Goal: Task Accomplishment & Management: Manage account settings

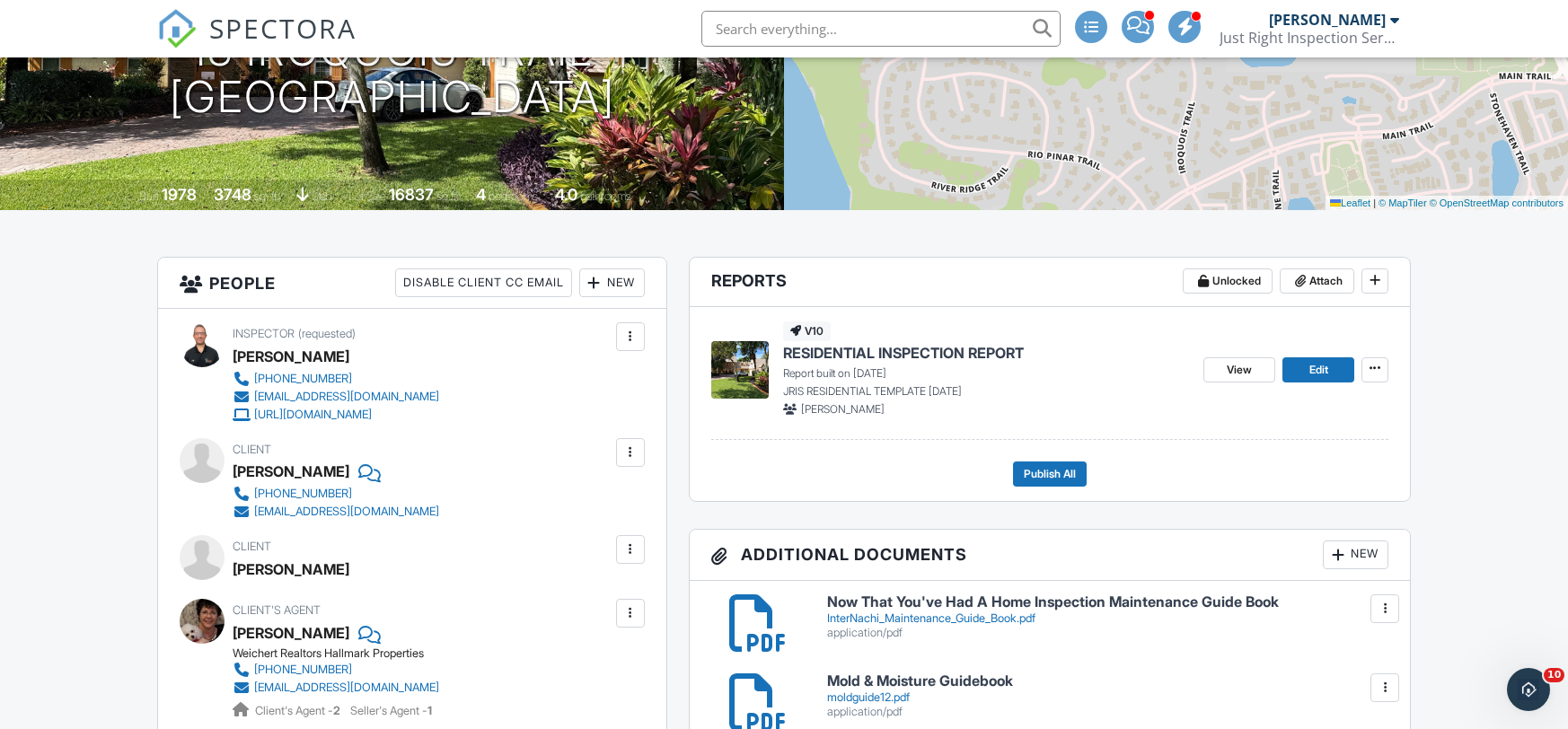
scroll to position [275, 0]
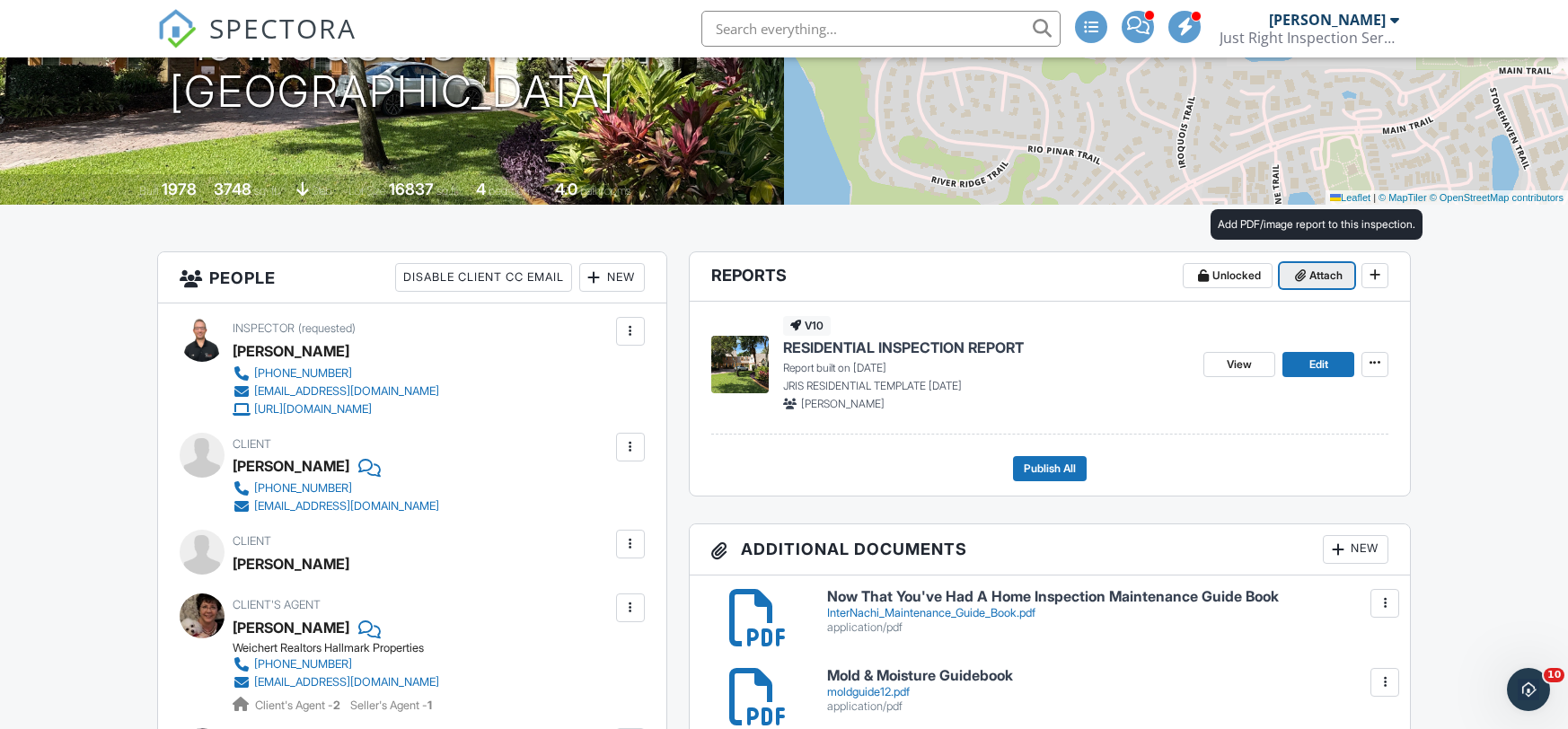
click at [1312, 276] on span "Attach" at bounding box center [1325, 276] width 33 height 18
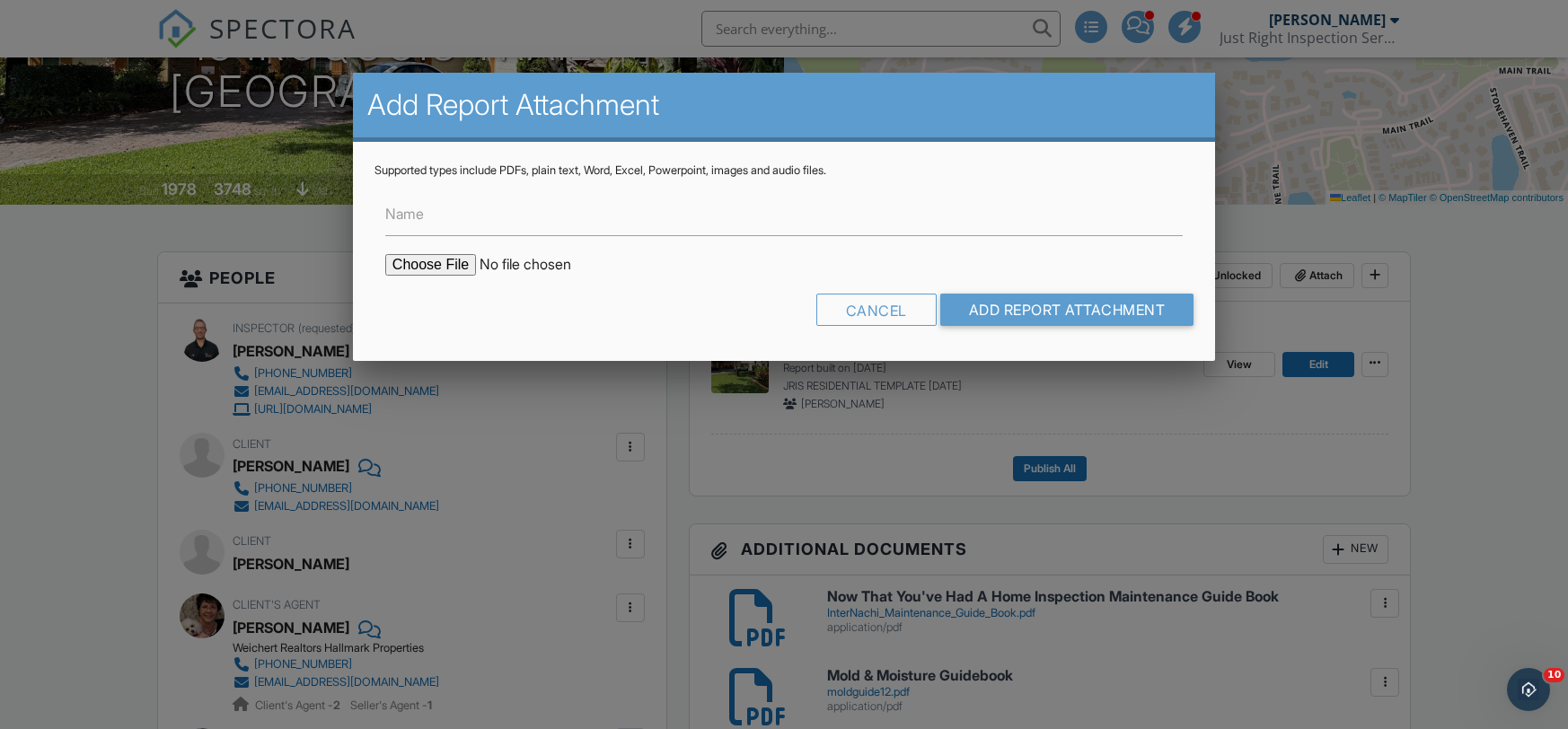
click at [436, 261] on input "file" at bounding box center [537, 265] width 305 height 22
type input "C:\fakepath\4 Point-Rechelle Wedemeyer-18 Iroquois Trail, Ormond Beach, FL 3217…"
click at [517, 218] on input "Name" at bounding box center [783, 214] width 798 height 44
click at [511, 221] on input "Name" at bounding box center [783, 214] width 798 height 44
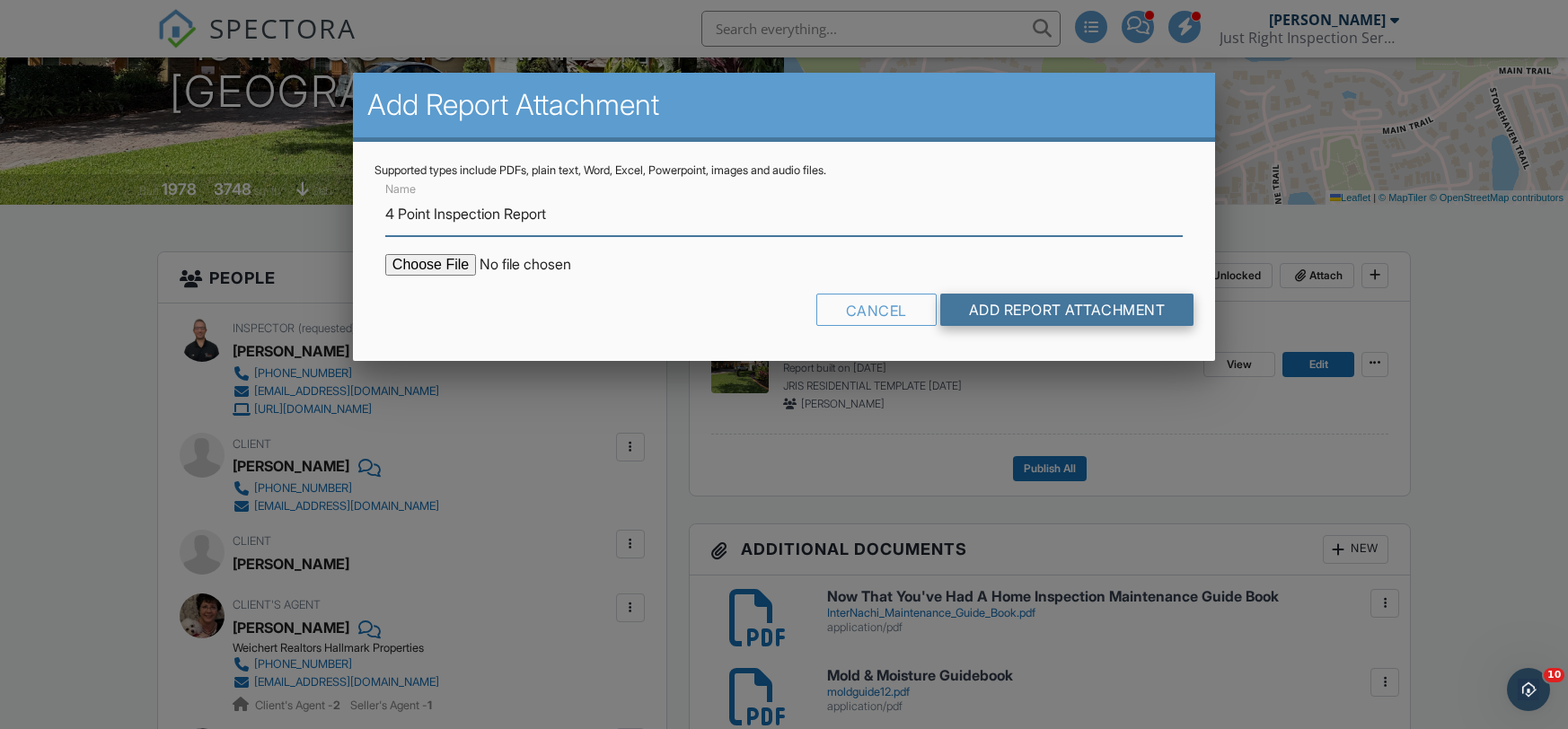
type input "4 Point Inspection Report"
click at [996, 318] on input "Add Report Attachment" at bounding box center [1067, 310] width 254 height 33
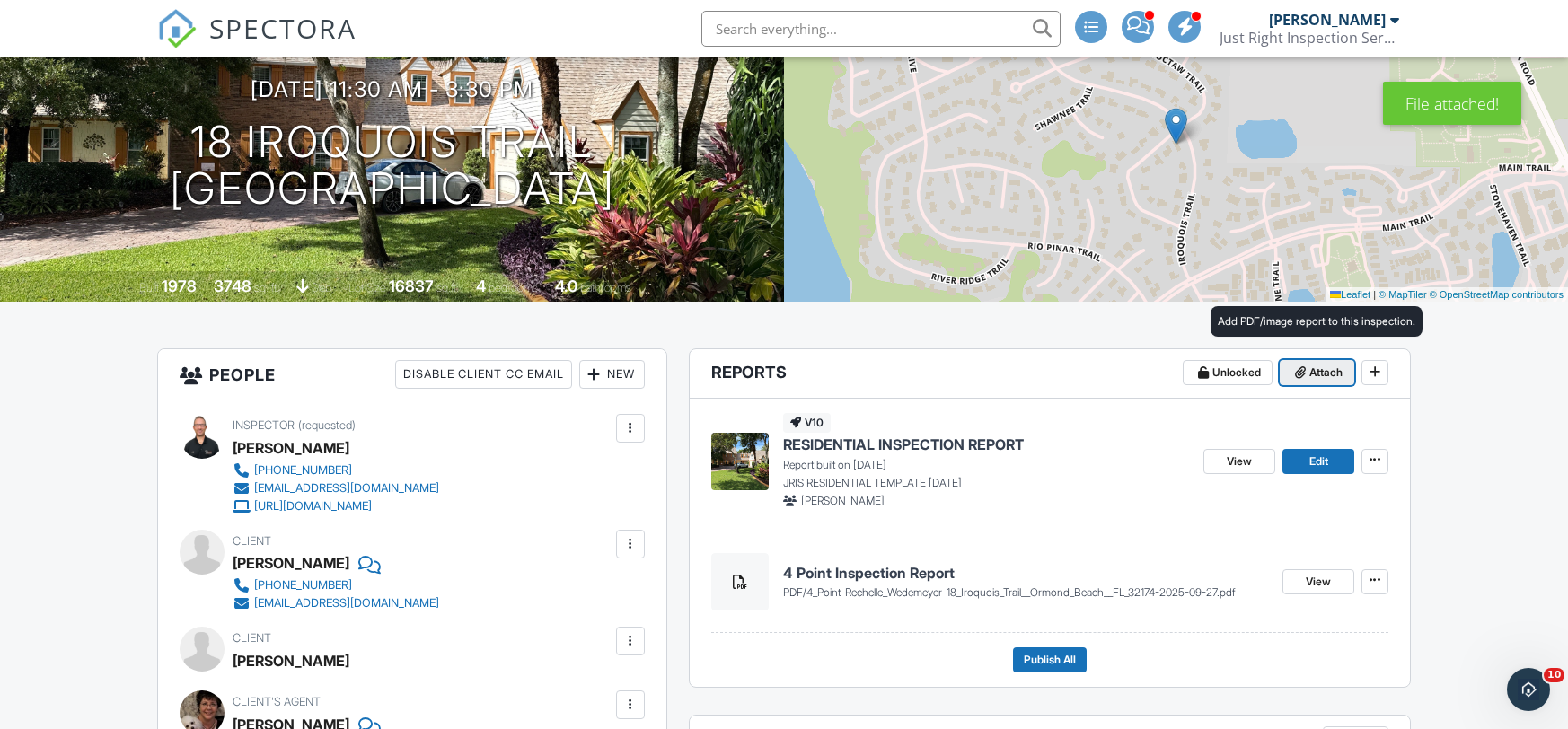
click at [1315, 377] on span "Attach" at bounding box center [1325, 373] width 33 height 18
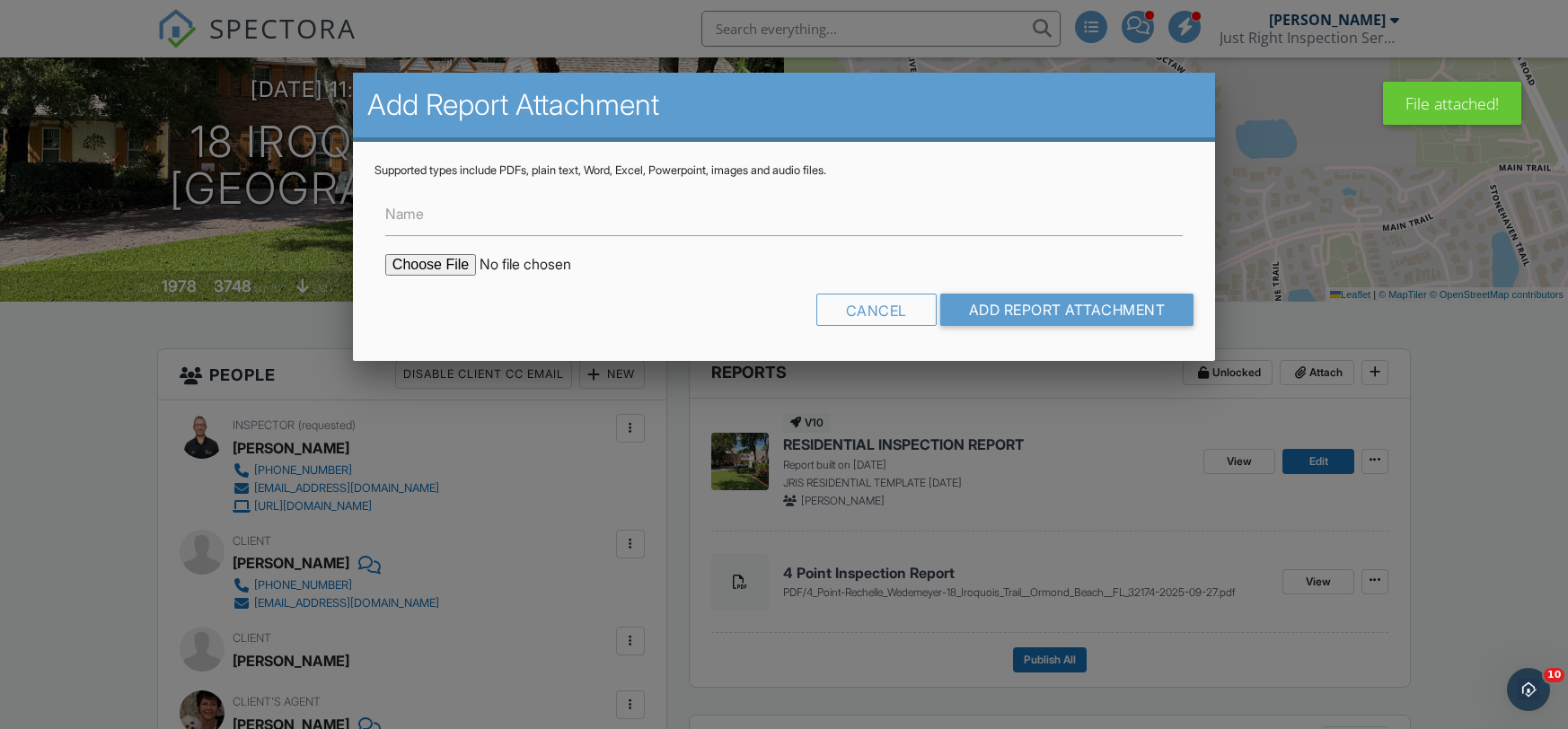
click at [415, 265] on input "file" at bounding box center [537, 265] width 305 height 22
type input "C:\fakepath\Wind Mit-Rechelle Wedemeyer-18 Iroquois Trail-2025-09-27.pdf"
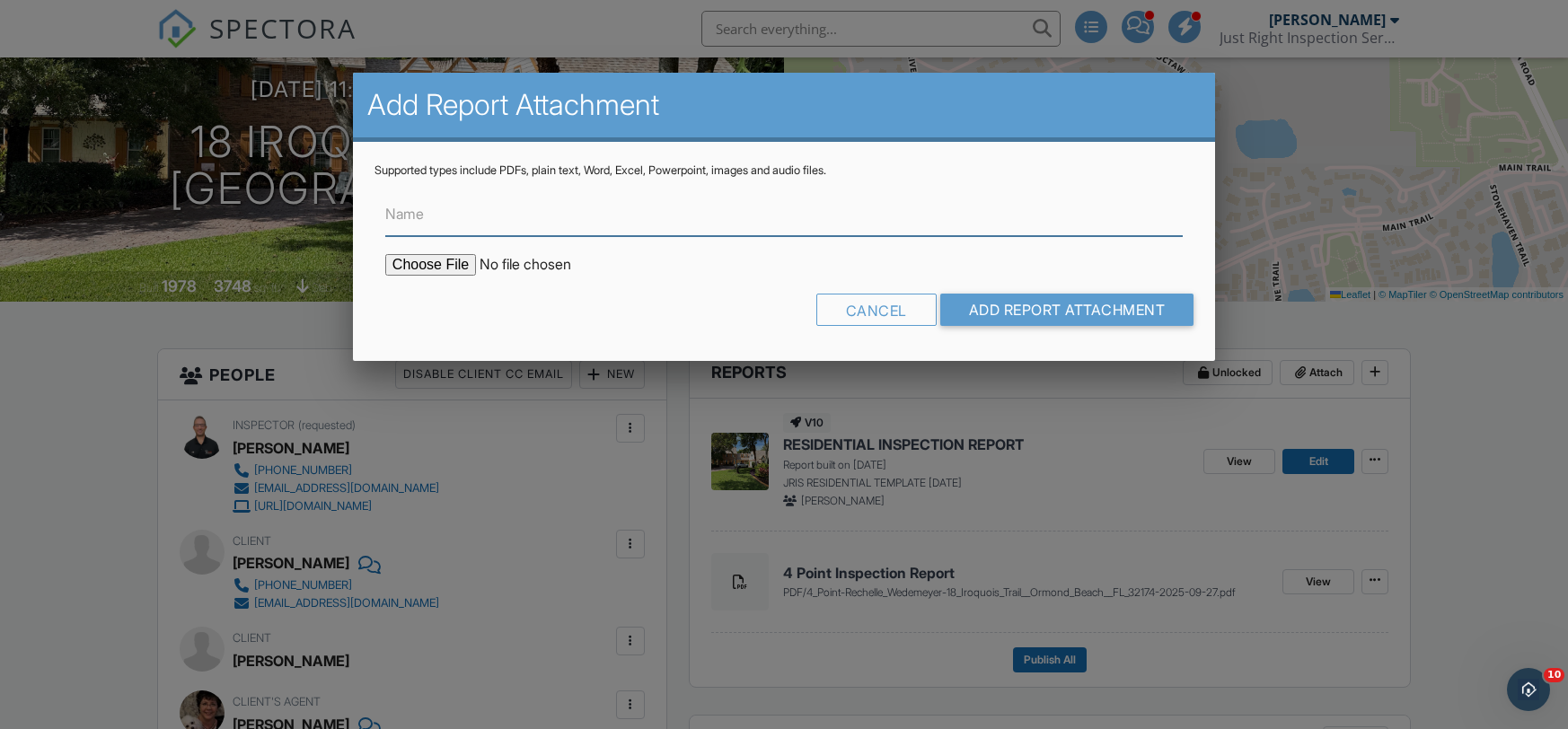
click at [571, 229] on input "Name" at bounding box center [783, 214] width 798 height 44
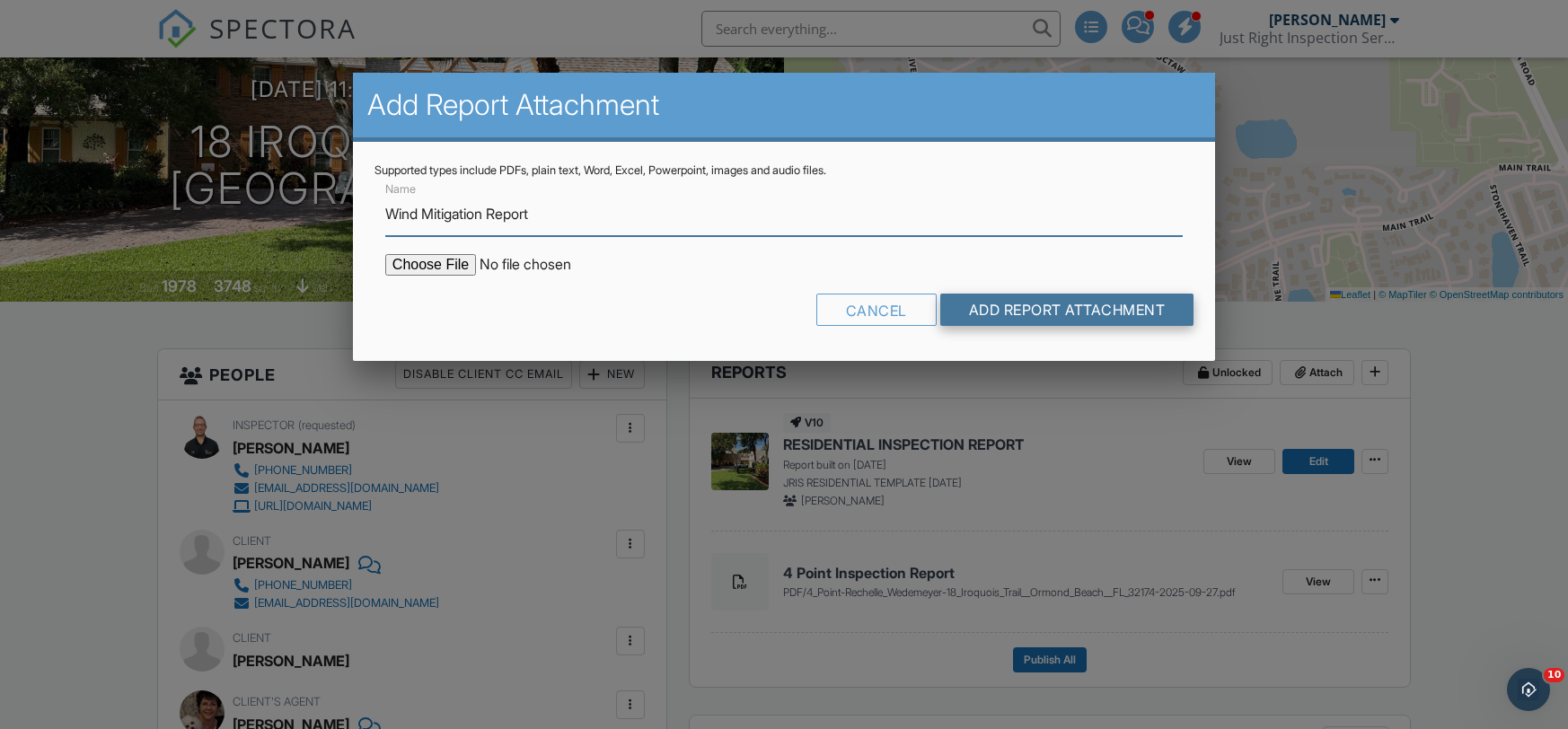
type input "Wind Mitigation Report"
click at [1106, 313] on input "Add Report Attachment" at bounding box center [1067, 310] width 254 height 33
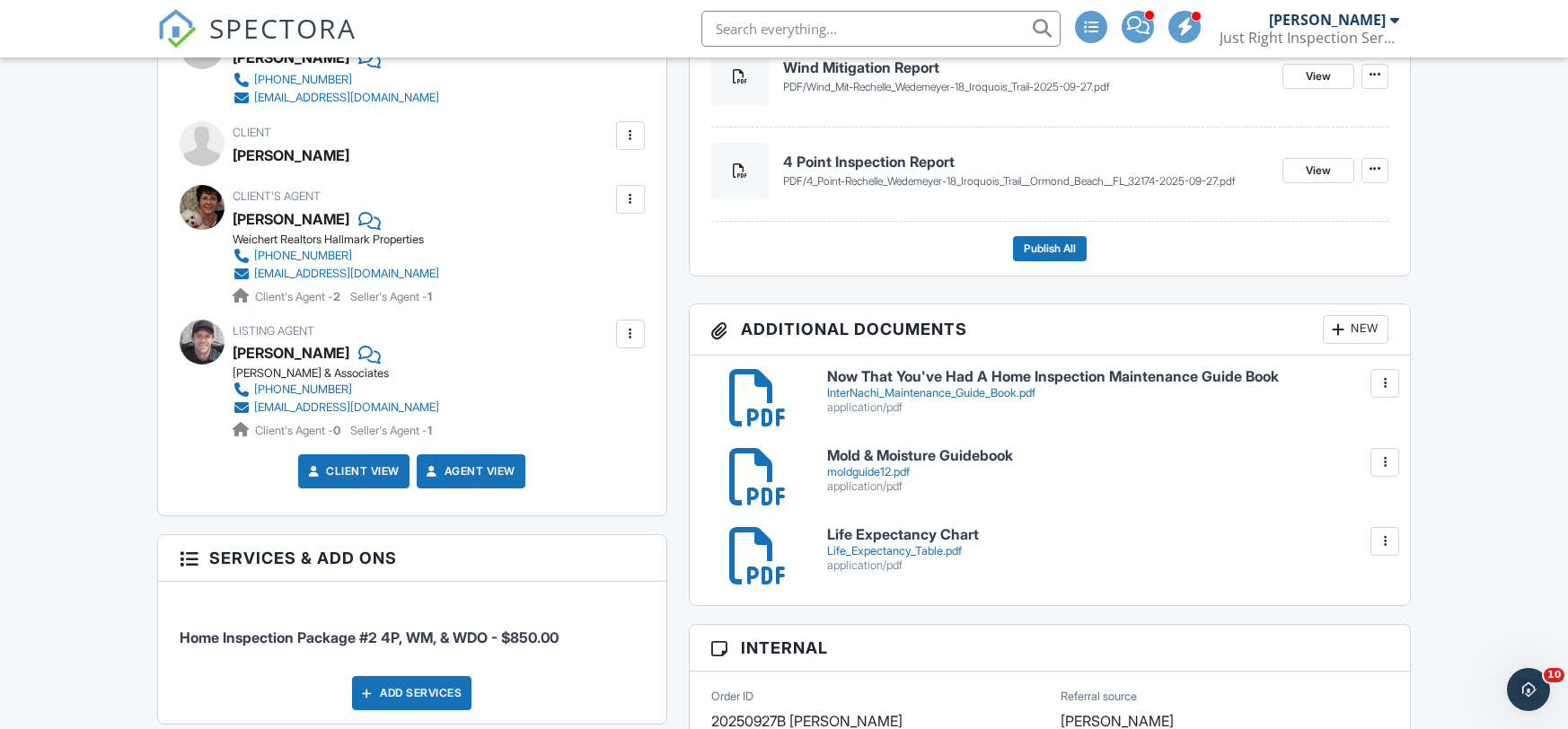
scroll to position [682, 0]
click at [1044, 249] on span "Publish All" at bounding box center [1050, 249] width 52 height 18
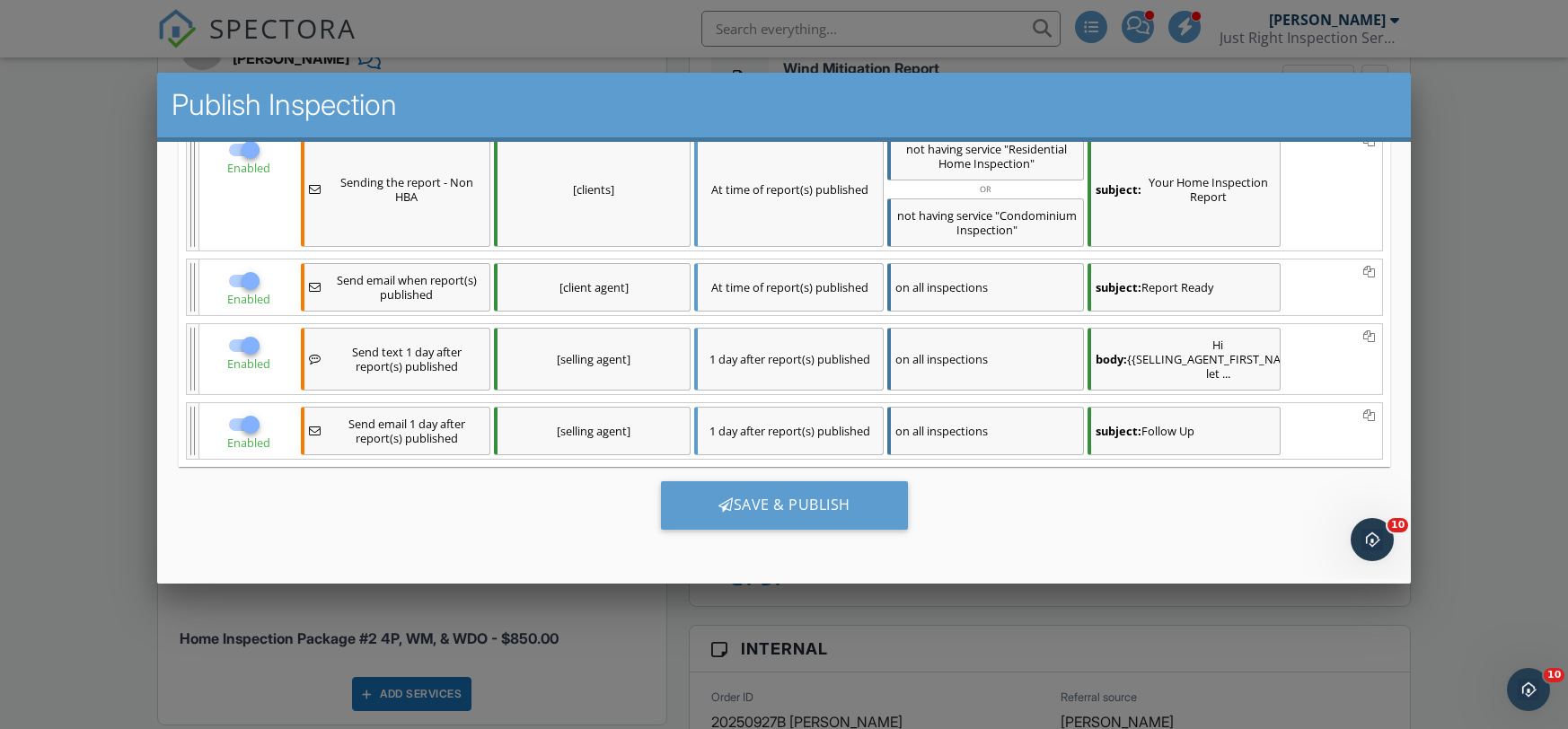
scroll to position [1, 0]
click at [804, 513] on div "Save & Publish" at bounding box center [783, 505] width 247 height 49
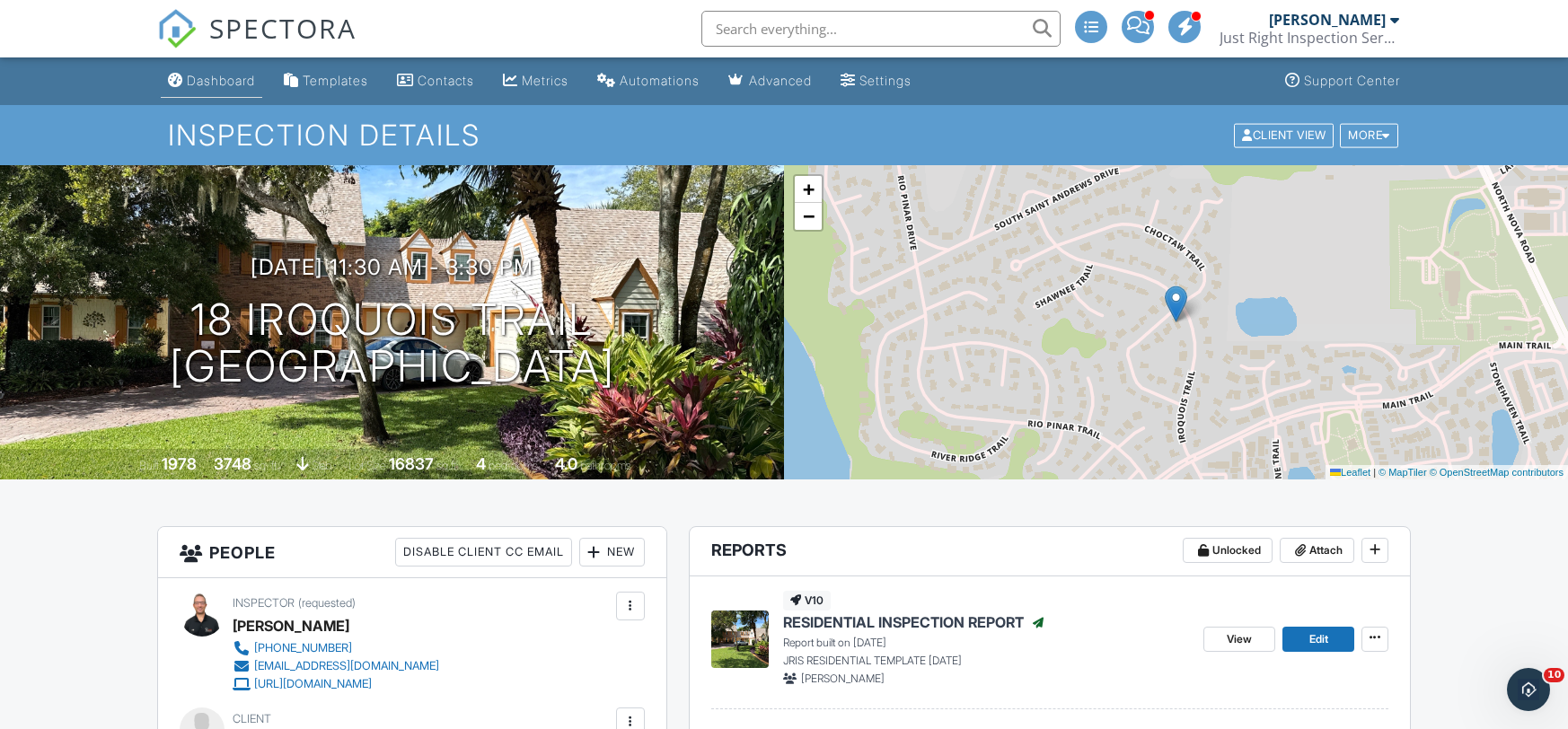
click at [226, 79] on div "Dashboard" at bounding box center [221, 80] width 69 height 15
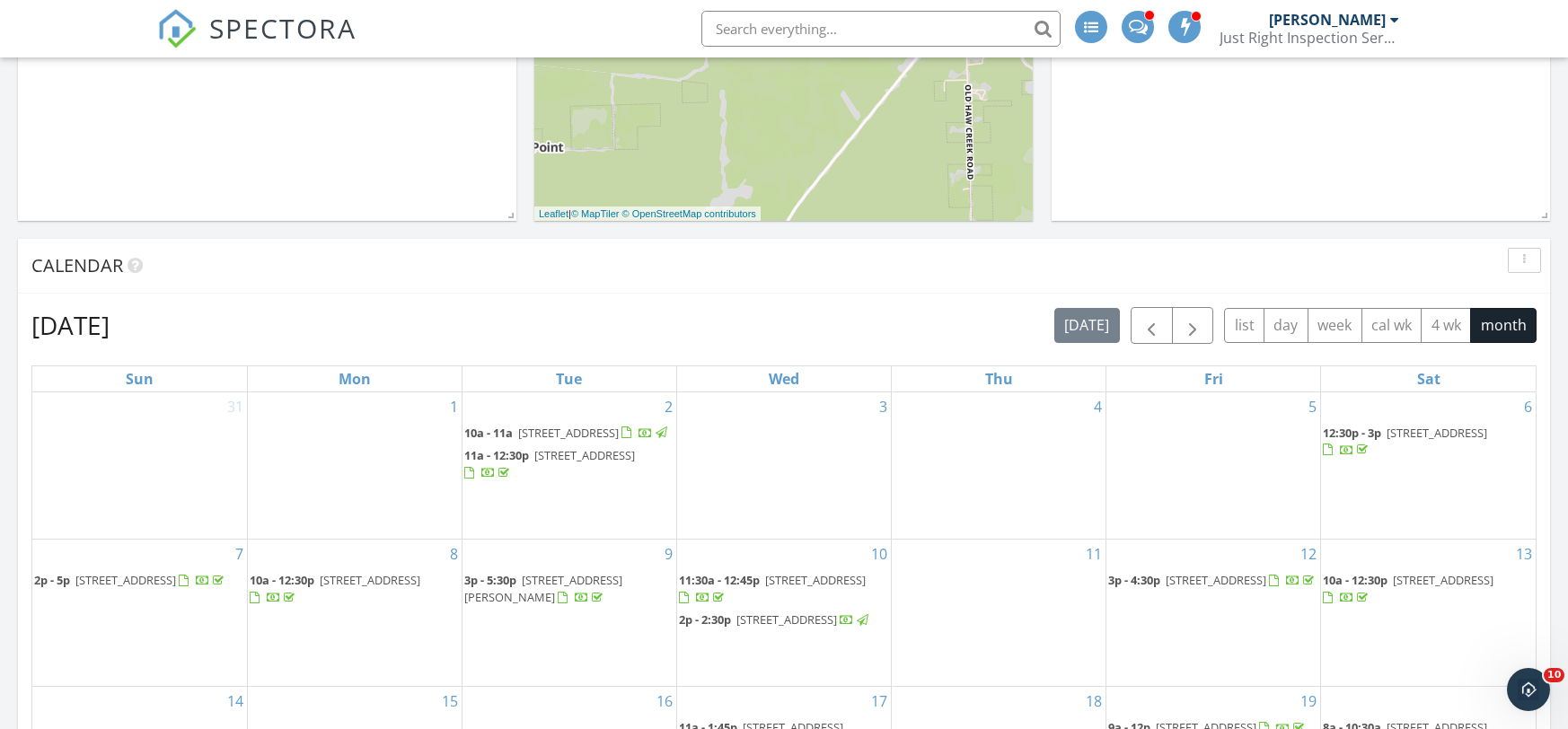
scroll to position [523, 0]
